Goal: Information Seeking & Learning: Learn about a topic

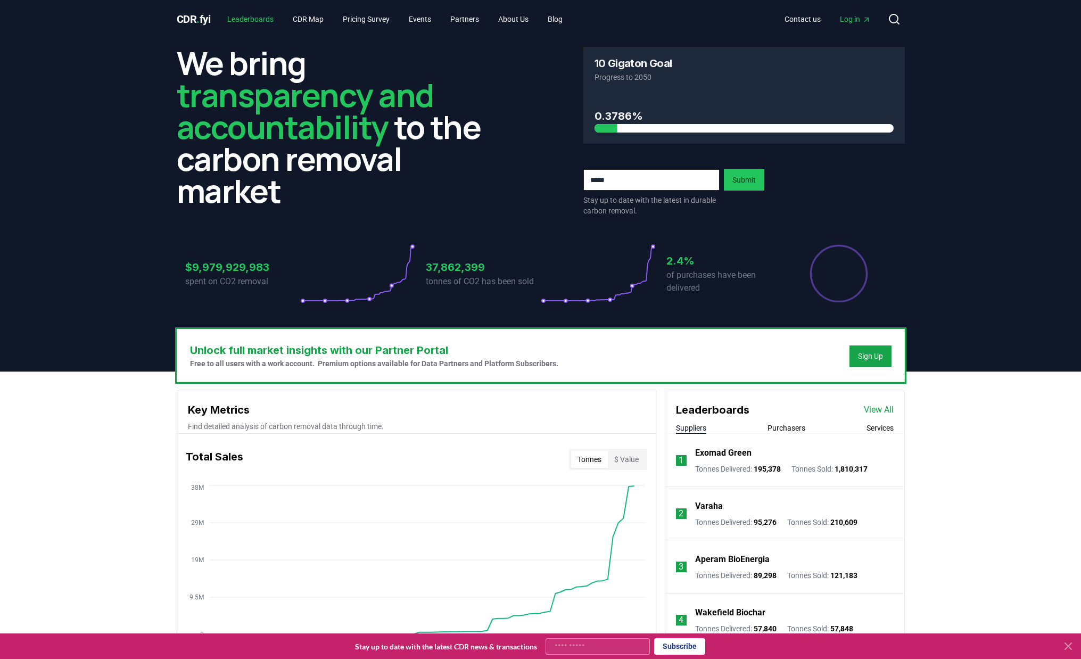
click at [230, 12] on link "Leaderboards" at bounding box center [250, 19] width 63 height 19
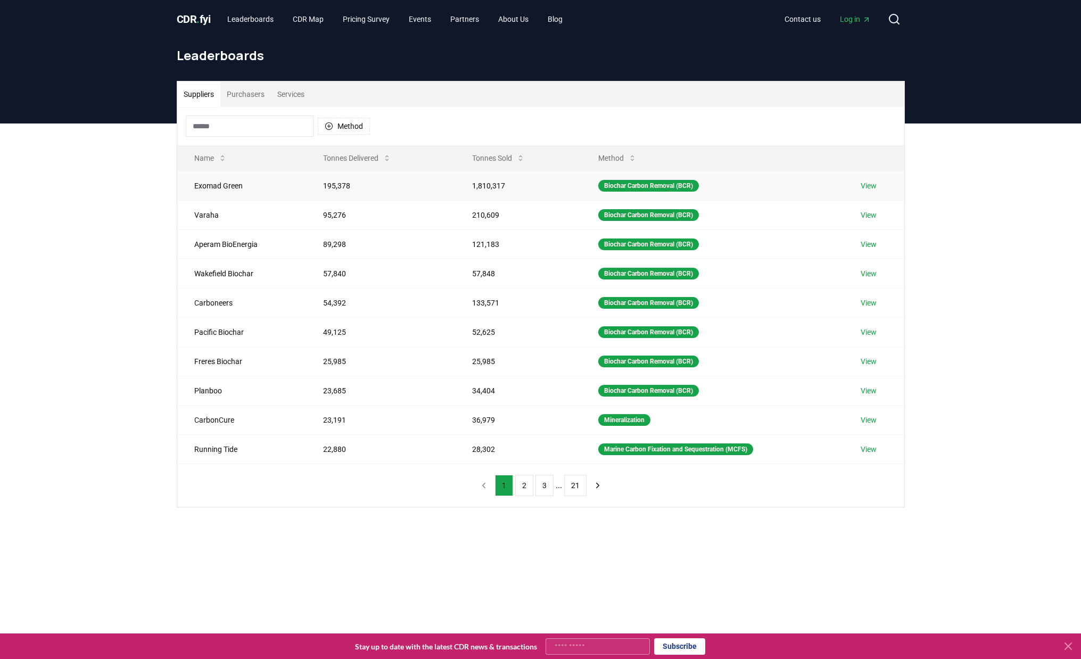
click at [396, 180] on td "195,378" at bounding box center [380, 185] width 148 height 29
click at [333, 185] on td "195,378" at bounding box center [380, 185] width 148 height 29
click at [369, 192] on td "195,378" at bounding box center [380, 185] width 148 height 29
click at [862, 187] on td "View" at bounding box center [873, 185] width 61 height 29
click at [870, 186] on link "View" at bounding box center [869, 185] width 16 height 11
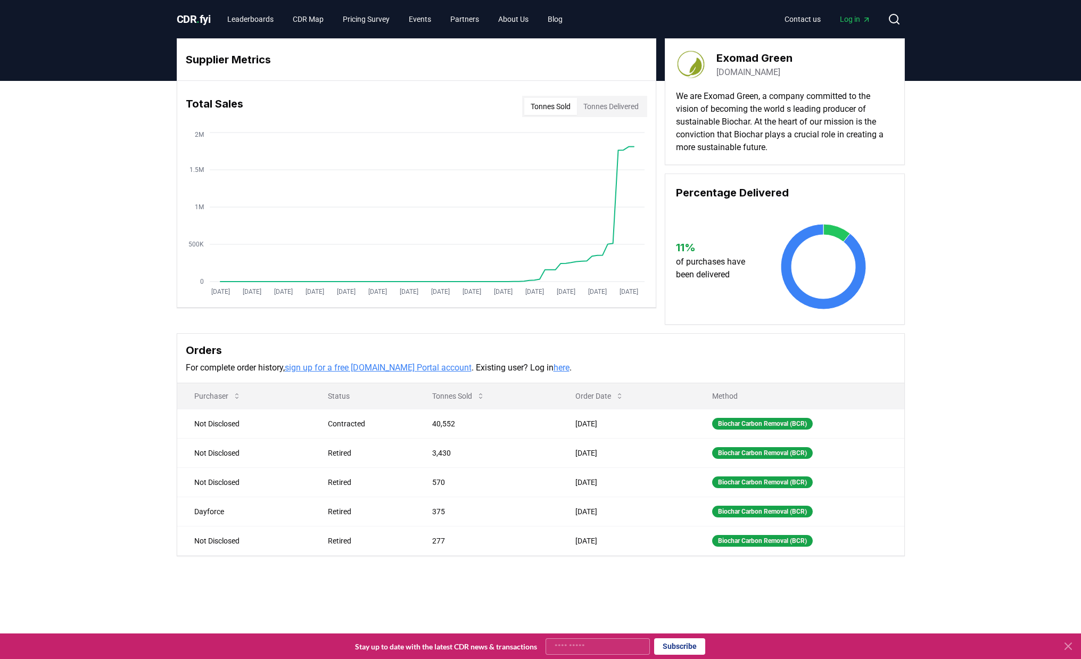
click at [599, 109] on button "Tonnes Delivered" at bounding box center [611, 106] width 68 height 17
click at [543, 102] on button "Tonnes Sold" at bounding box center [550, 106] width 53 height 17
click at [605, 107] on button "Tonnes Delivered" at bounding box center [611, 106] width 68 height 17
click at [720, 105] on p "We are Exomad Green, a company committed to the vision of becoming the world s …" at bounding box center [785, 122] width 218 height 64
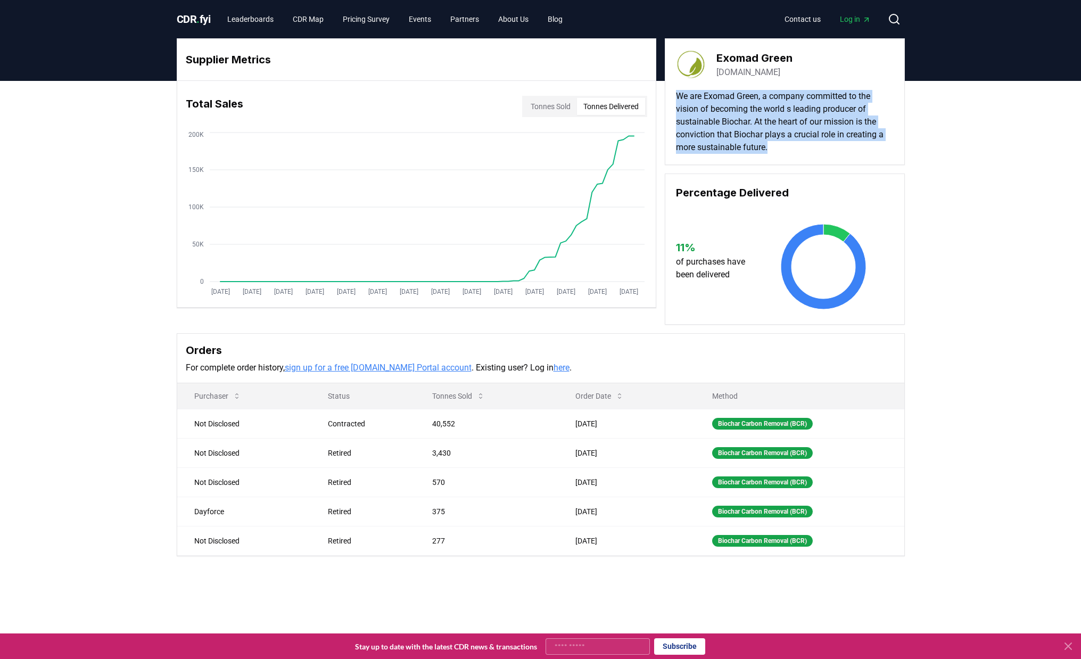
drag, startPoint x: 773, startPoint y: 151, endPoint x: 676, endPoint y: 89, distance: 115.0
click at [676, 89] on div "Exomad Green [DOMAIN_NAME] We are Exomad Green, a company committed to the visi…" at bounding box center [785, 101] width 240 height 127
click at [677, 95] on p "We are Exomad Green, a company committed to the vision of becoming the world s …" at bounding box center [785, 122] width 218 height 64
drag, startPoint x: 677, startPoint y: 95, endPoint x: 770, endPoint y: 160, distance: 113.8
click at [770, 160] on div "Exomad Green [DOMAIN_NAME] We are Exomad Green, a company committed to the visi…" at bounding box center [785, 101] width 240 height 127
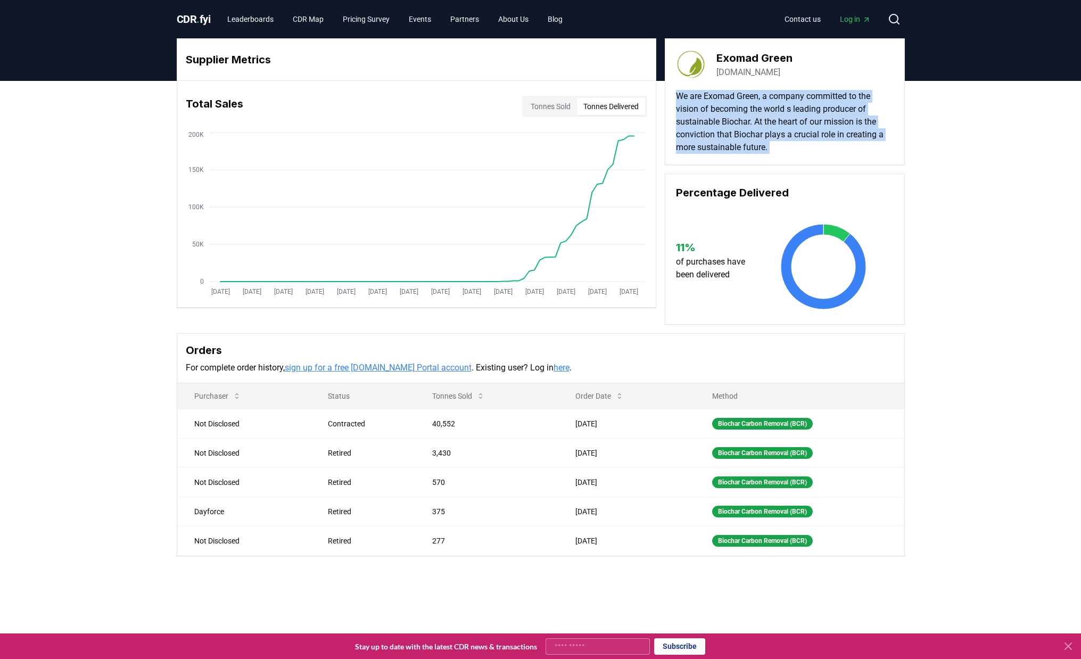
click at [546, 103] on button "Tonnes Sold" at bounding box center [550, 106] width 53 height 17
click at [617, 108] on button "Tonnes Delivered" at bounding box center [611, 106] width 68 height 17
click at [1067, 649] on icon at bounding box center [1068, 646] width 13 height 13
